Goal: Task Accomplishment & Management: Complete application form

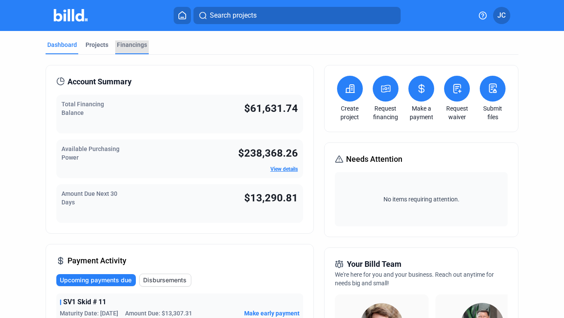
click at [132, 45] on div "Financings" at bounding box center [132, 44] width 30 height 9
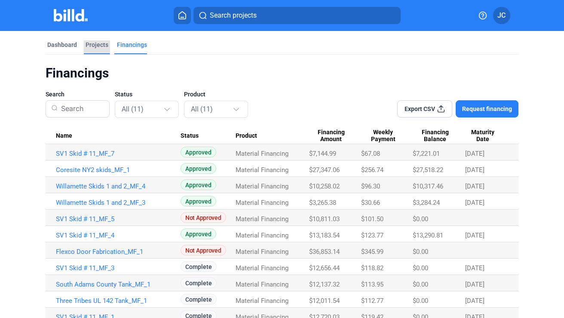
click at [95, 46] on div "Projects" at bounding box center [97, 44] width 23 height 9
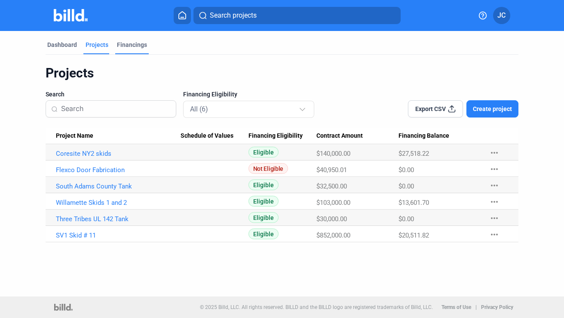
click at [127, 46] on div "Financings" at bounding box center [132, 44] width 30 height 9
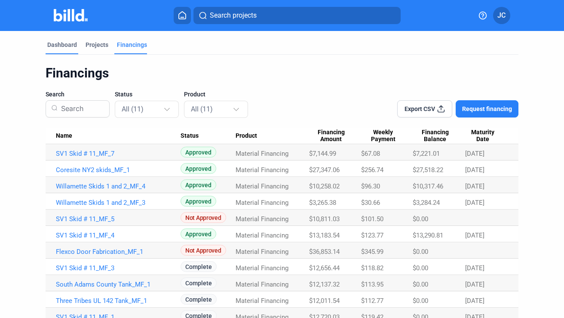
click at [65, 42] on div "Dashboard" at bounding box center [62, 44] width 30 height 9
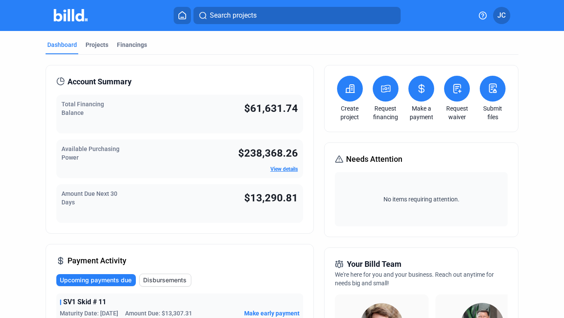
click at [384, 92] on icon at bounding box center [386, 88] width 9 height 7
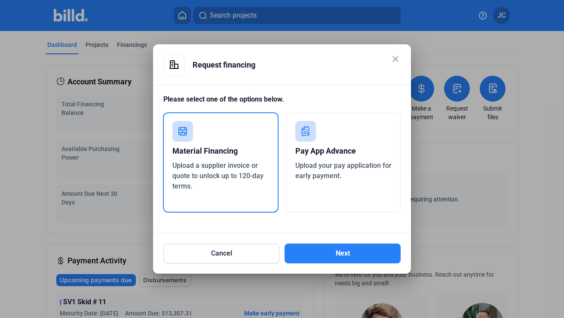
click at [351, 173] on div "Upload your pay application for early payment." at bounding box center [344, 170] width 97 height 21
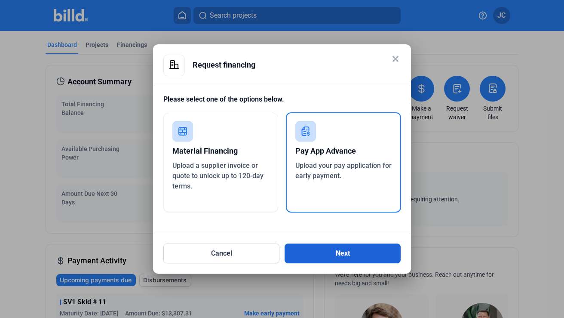
click at [335, 254] on button "Next" at bounding box center [343, 253] width 116 height 20
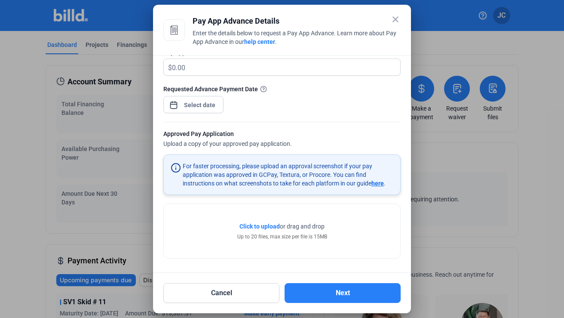
scroll to position [129, 0]
click at [243, 292] on button "Cancel" at bounding box center [221, 293] width 116 height 20
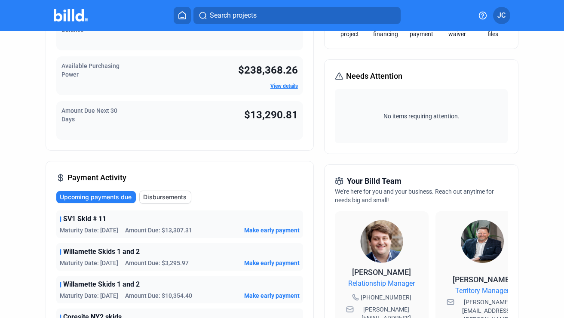
scroll to position [96, 0]
